Goal: Obtain resource: Obtain resource

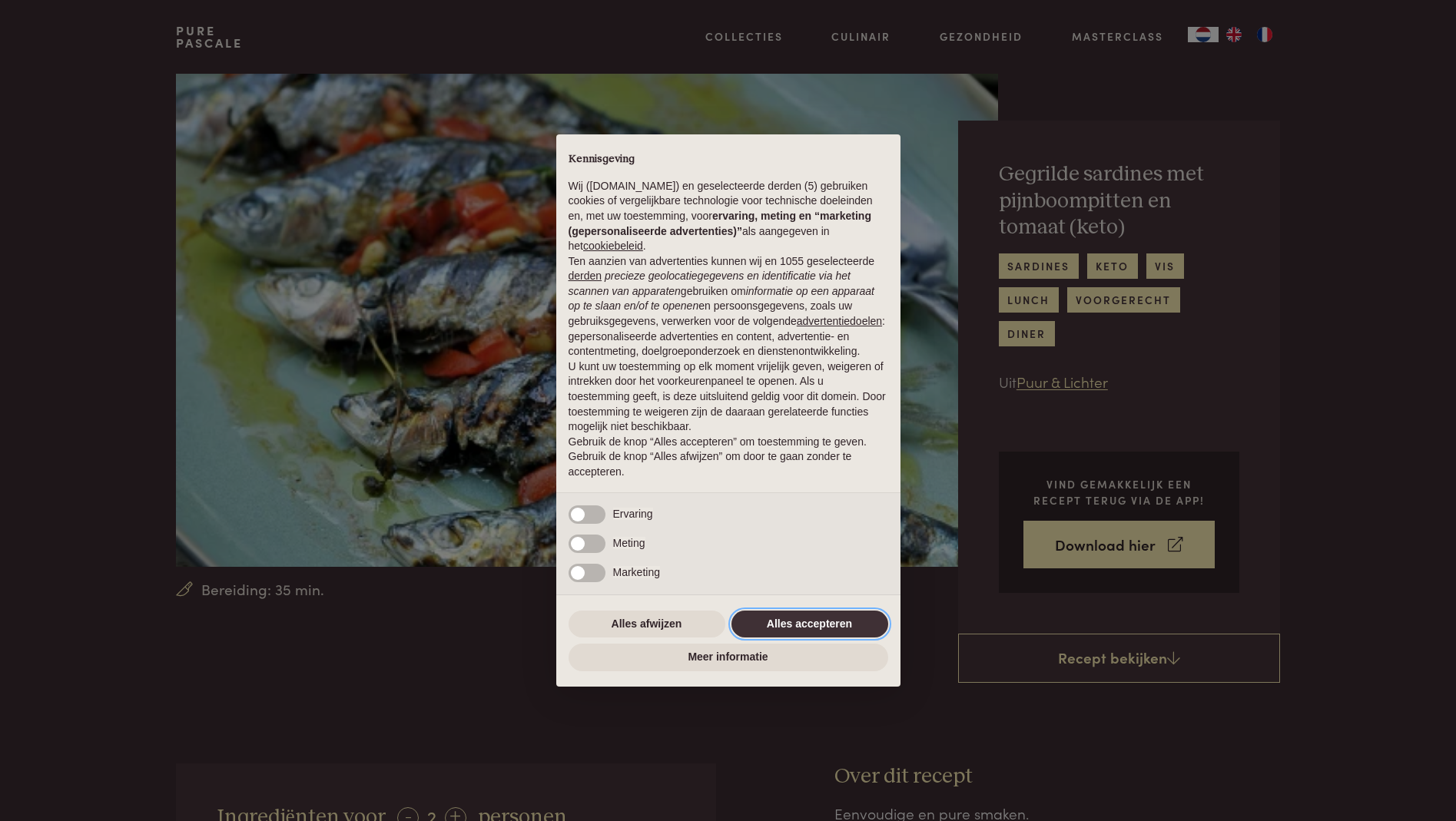
click at [835, 626] on button "Alles accepteren" at bounding box center [809, 624] width 156 height 28
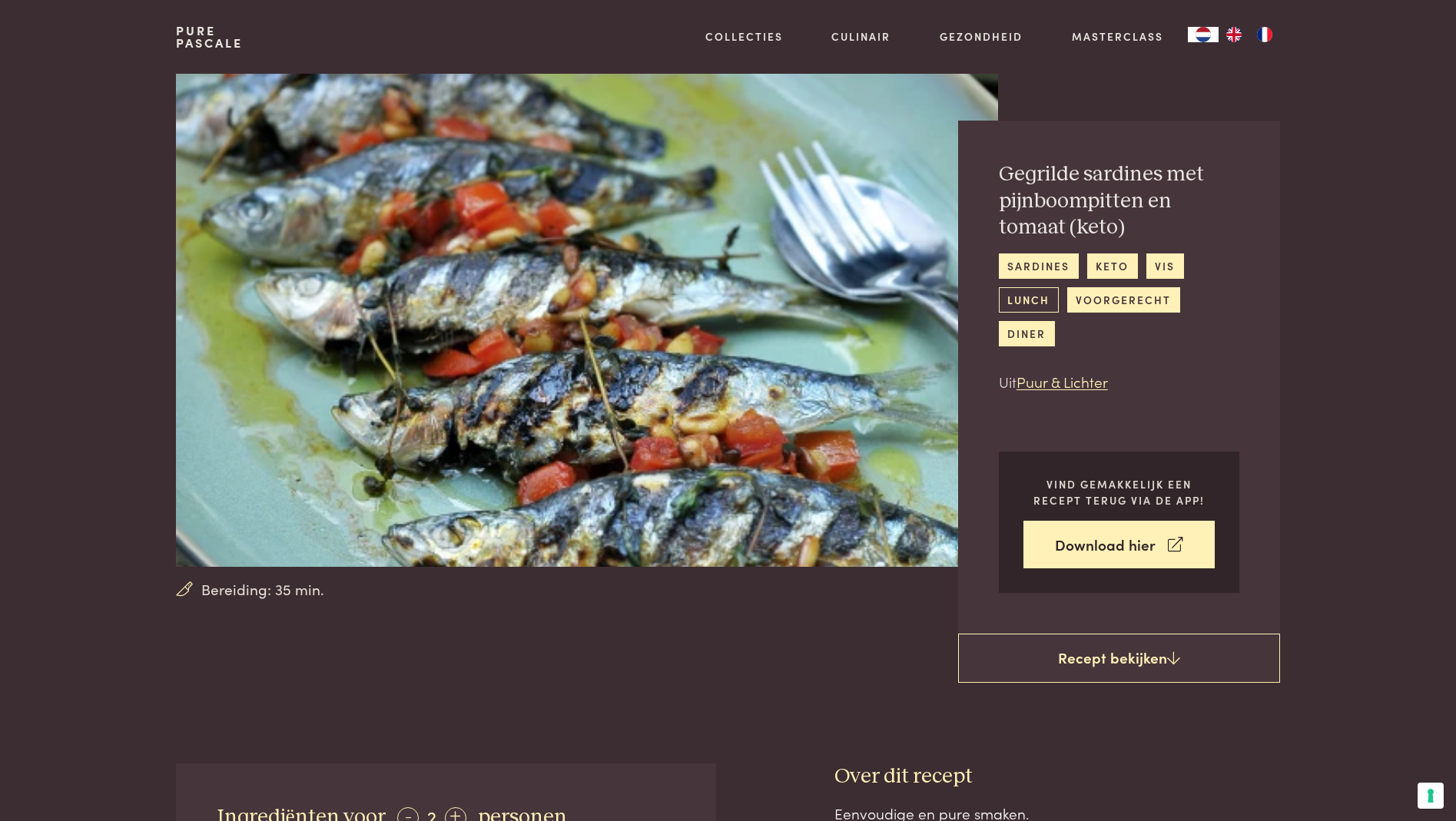
click at [1031, 300] on link "lunch" at bounding box center [1028, 300] width 60 height 25
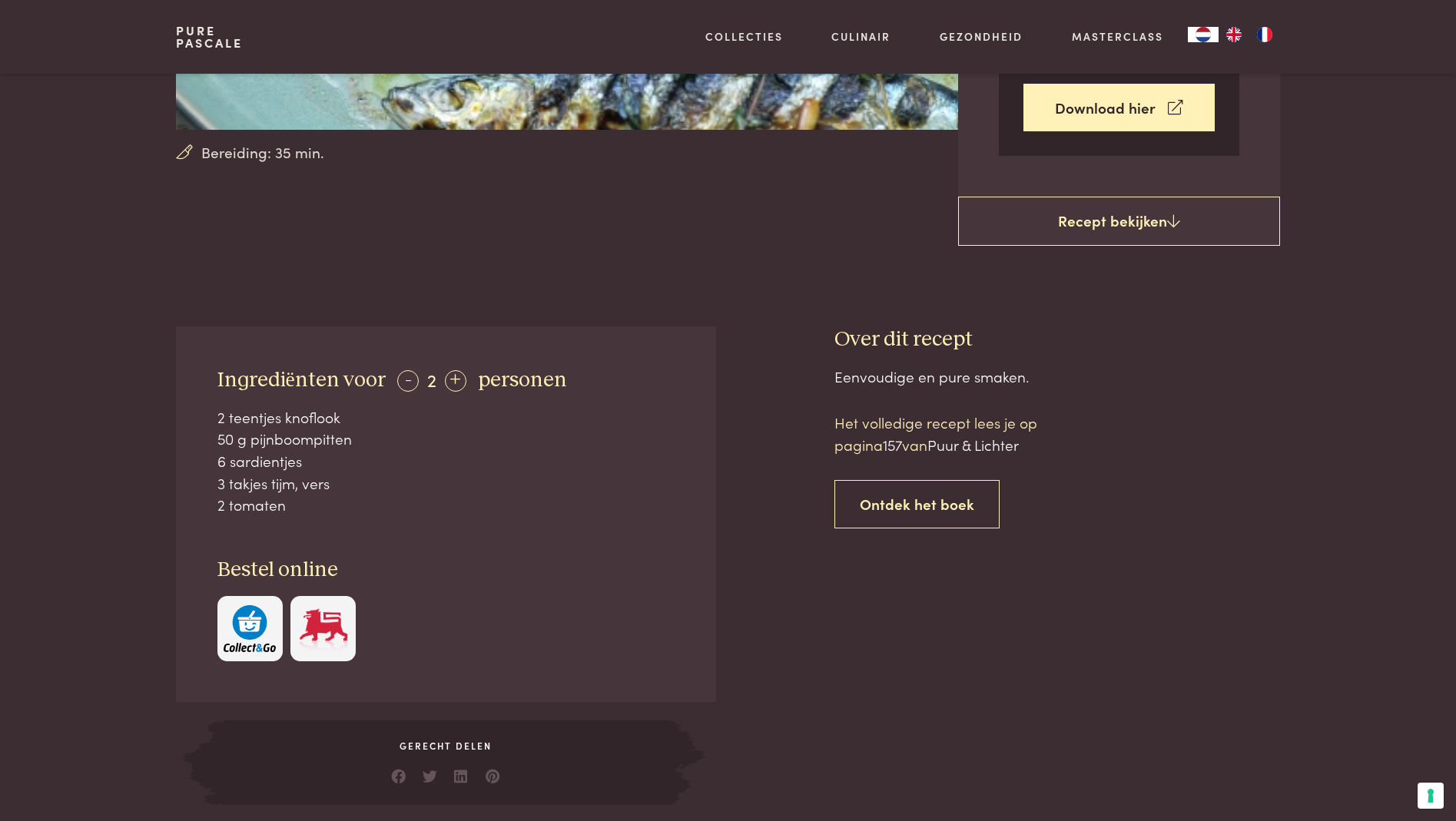
scroll to position [459, 0]
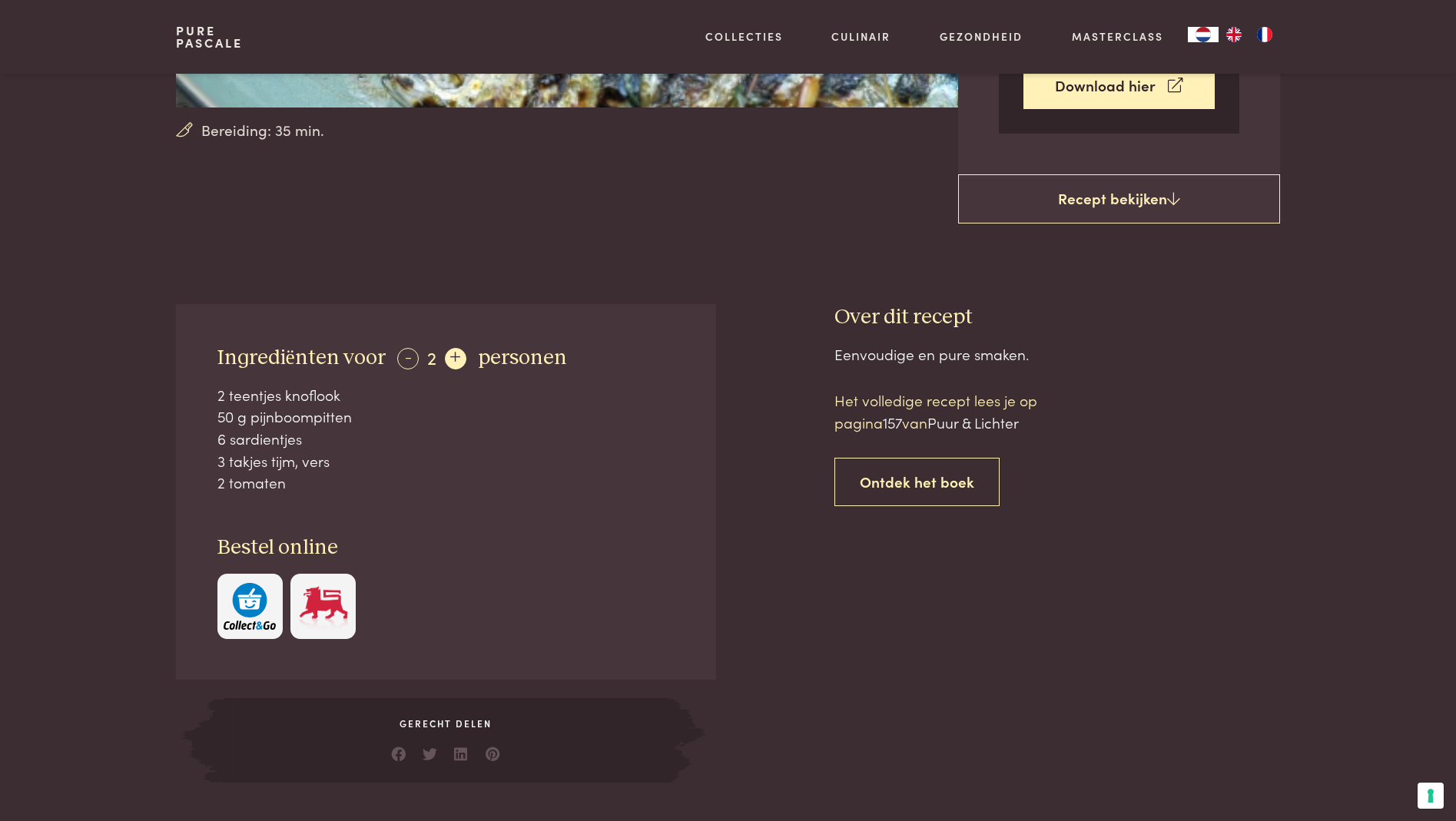
click at [456, 356] on div "+" at bounding box center [455, 358] width 21 height 21
click at [456, 356] on div "+" at bounding box center [456, 358] width 21 height 21
click at [456, 356] on div "+" at bounding box center [457, 358] width 21 height 21
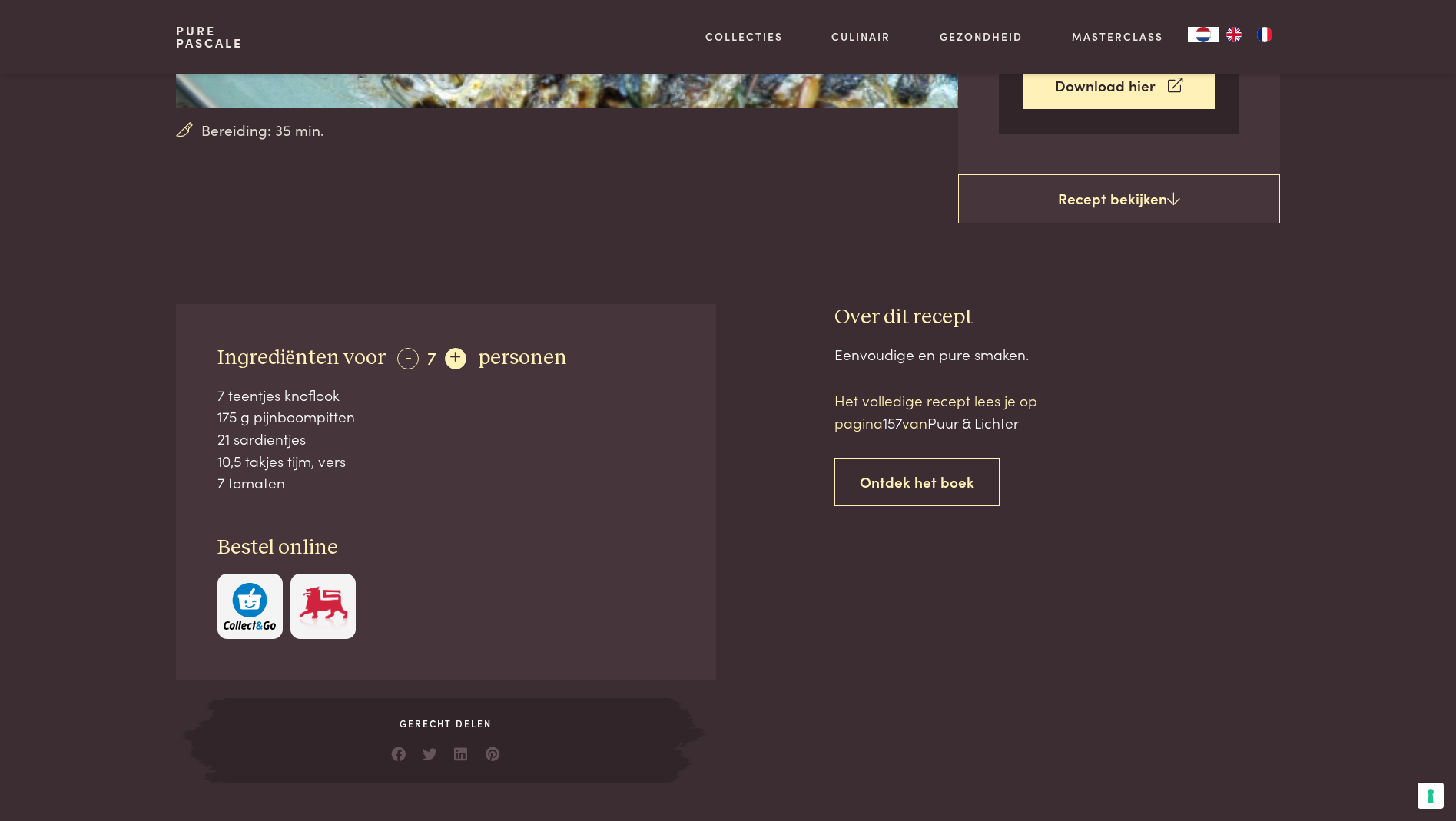
click at [456, 356] on div "+" at bounding box center [455, 358] width 21 height 21
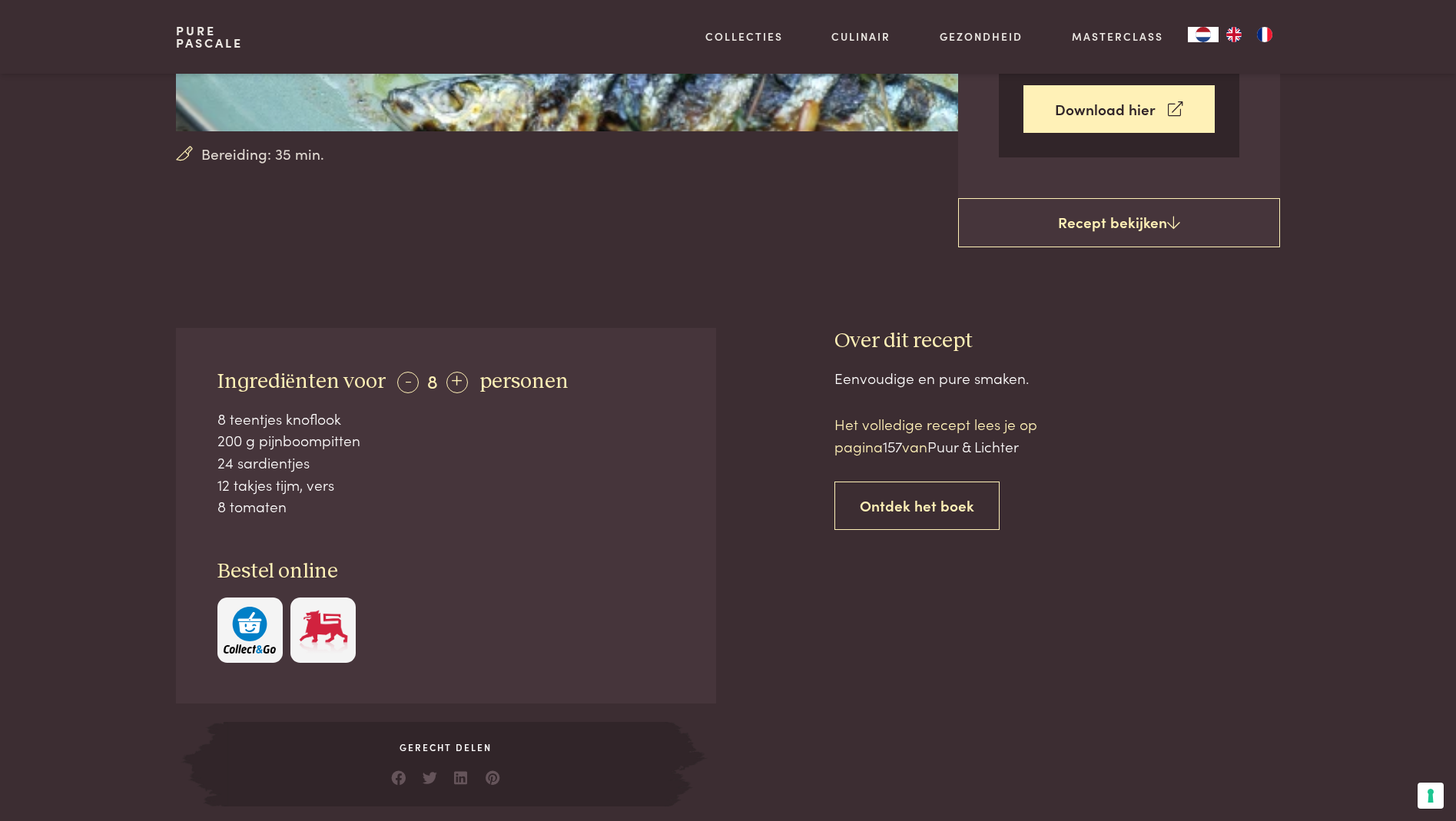
scroll to position [430, 0]
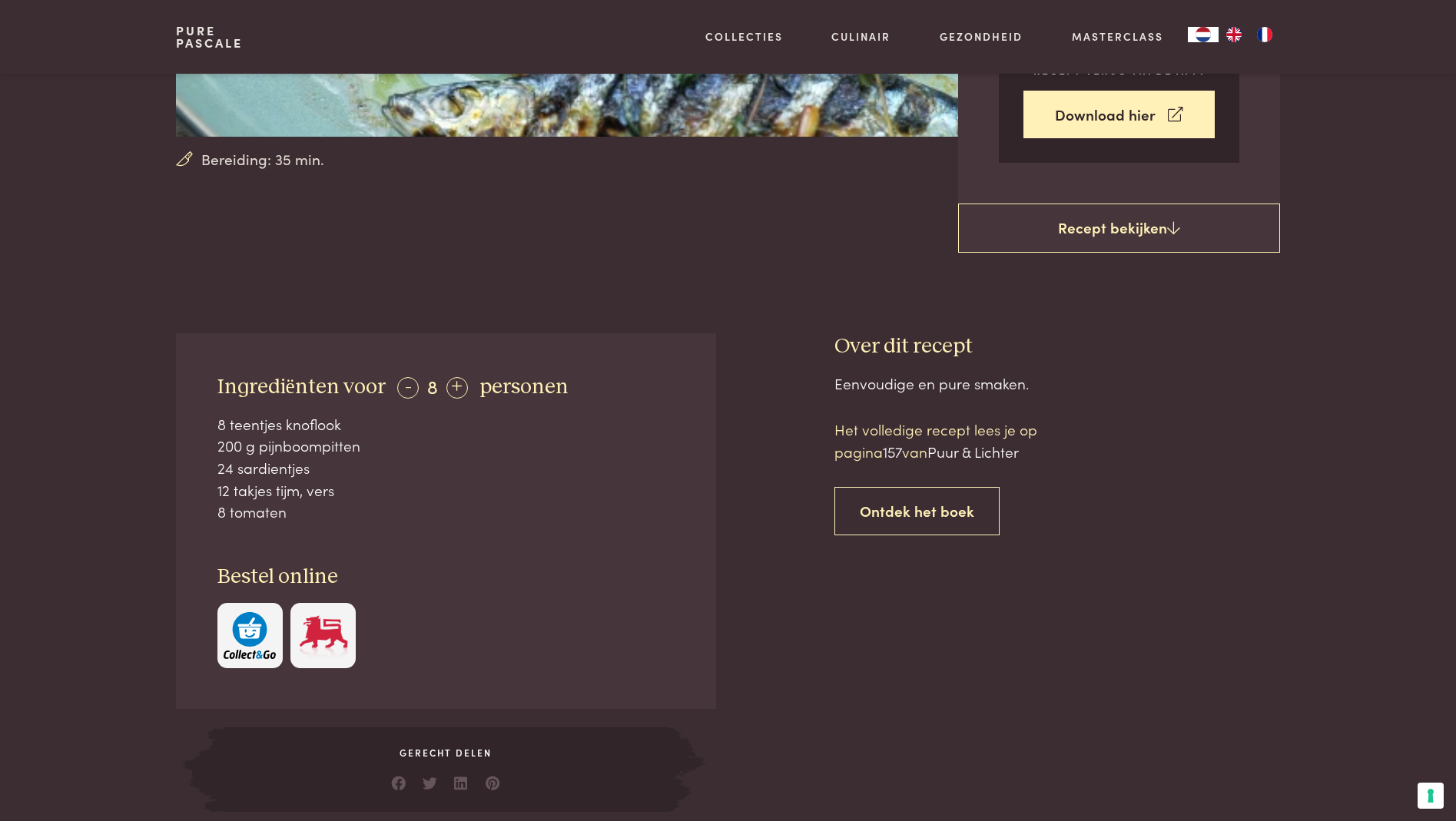
drag, startPoint x: 214, startPoint y: 384, endPoint x: 321, endPoint y: 487, distance: 148.5
click at [288, 499] on div "Ingrediënten voor - 8 + personen 8 teentjes knoflook 200 g pijnboompitten 24 sa…" at bounding box center [445, 521] width 539 height 376
copy div "Ingrediënten voor - 8 + personen 8 teentjes knoflook 200 g pijnboompitten 24 sa…"
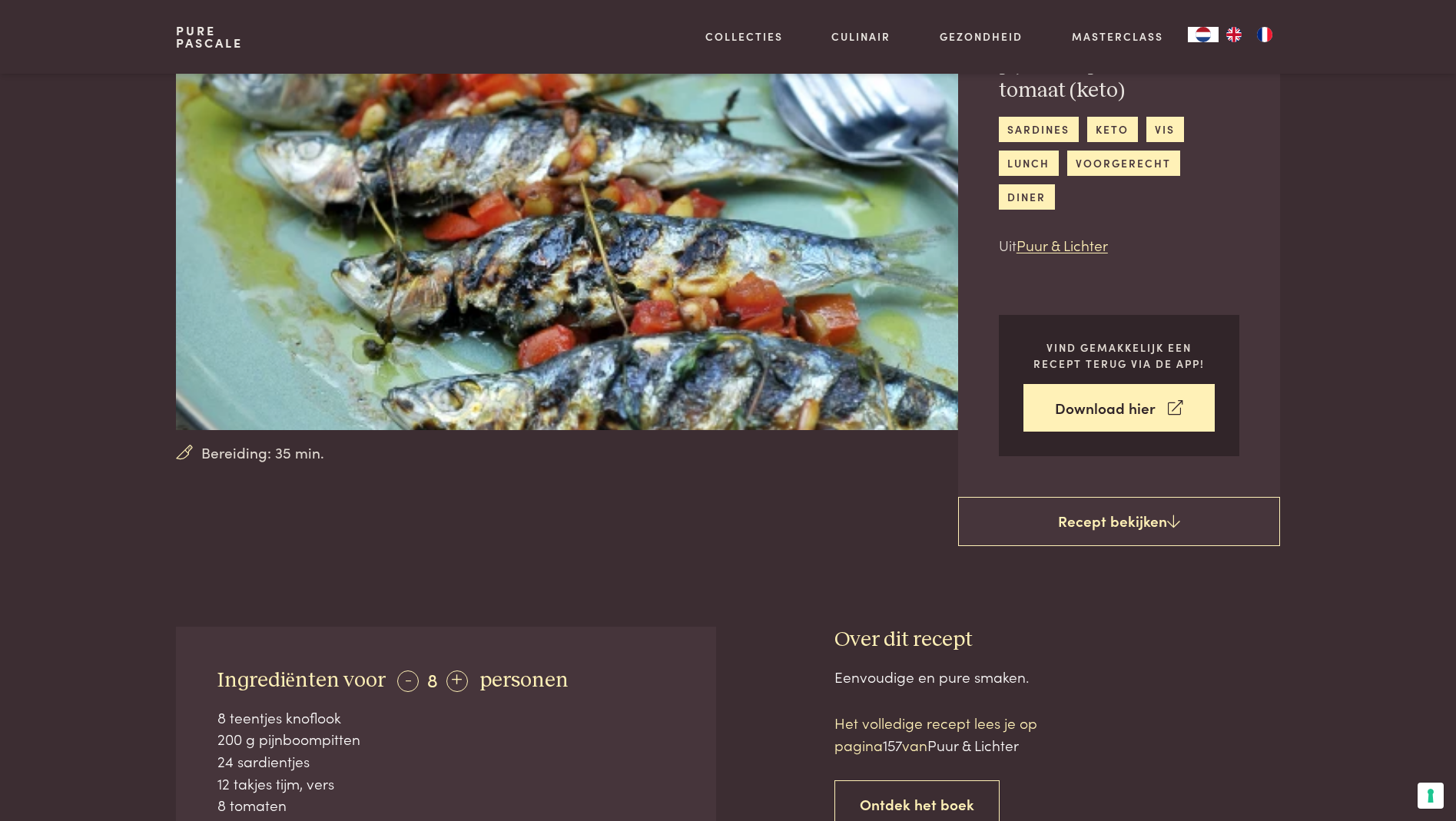
scroll to position [13, 0]
